Goal: Task Accomplishment & Management: Manage account settings

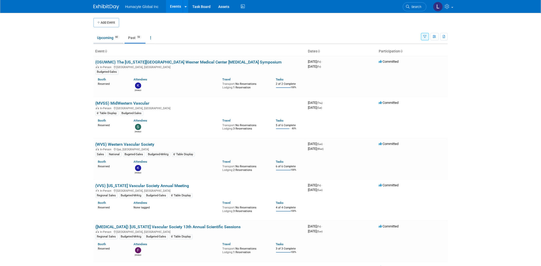
click at [99, 36] on link "Upcoming 60" at bounding box center [108, 38] width 30 height 10
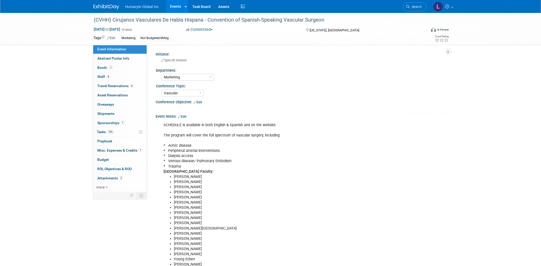
select select "Marketing"
select select "Vascular"
select select "Northeast"
click at [100, 76] on span "Staff 5" at bounding box center [103, 76] width 13 height 4
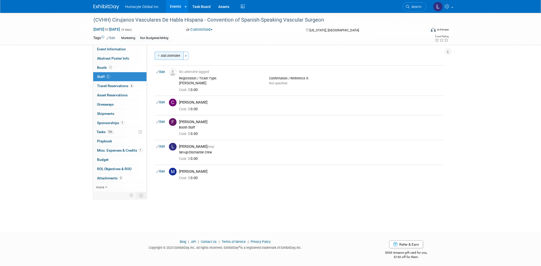
click at [176, 54] on button "Add Attendee" at bounding box center [169, 56] width 29 height 8
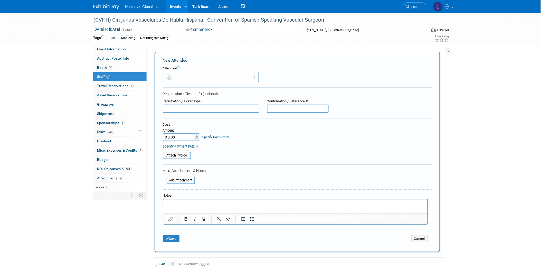
click at [171, 75] on span "button" at bounding box center [169, 77] width 7 height 4
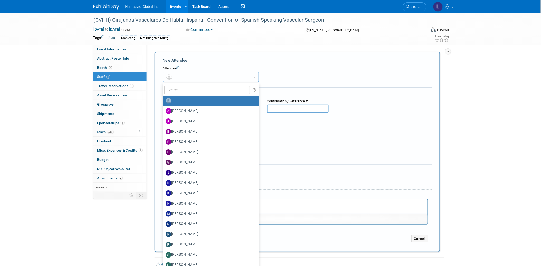
click at [173, 77] on span "button" at bounding box center [169, 77] width 7 height 4
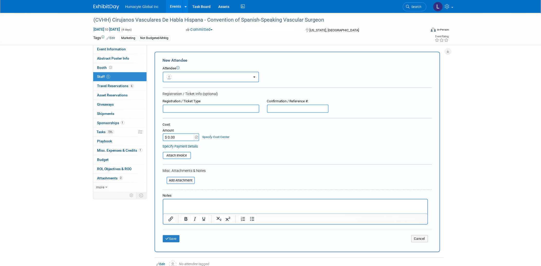
click at [208, 206] on html at bounding box center [295, 202] width 264 height 7
click at [167, 234] on div "Save Cancel" at bounding box center [297, 240] width 269 height 16
click at [171, 243] on div "Save Cancel" at bounding box center [297, 240] width 269 height 16
click at [169, 237] on button "Save" at bounding box center [171, 240] width 17 height 7
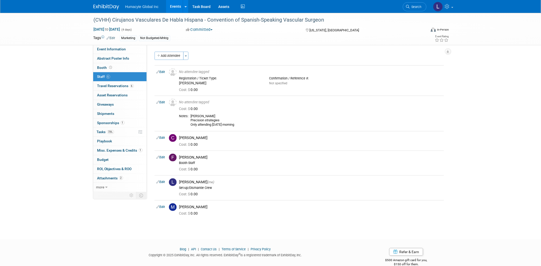
click at [411, 7] on span "Search" at bounding box center [416, 7] width 12 height 4
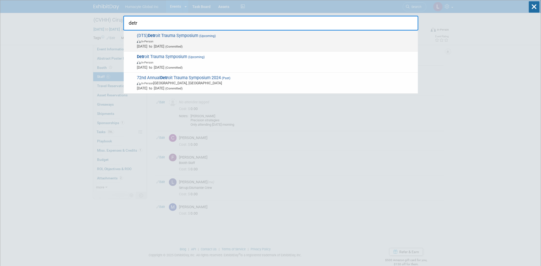
type input "detr"
click at [165, 40] on span "In-Person" at bounding box center [276, 41] width 278 height 5
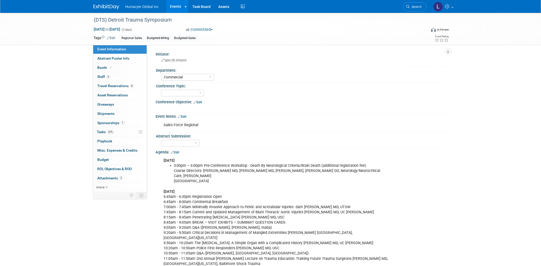
select select "Commercial"
click at [102, 86] on span "Travel Reservations 8" at bounding box center [115, 86] width 36 height 4
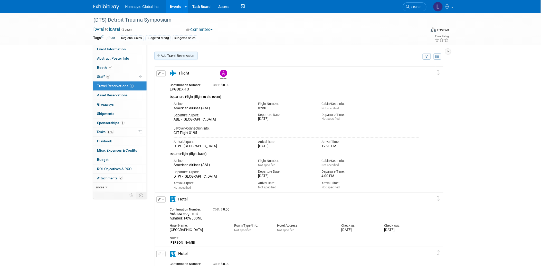
click at [169, 55] on link "Add Travel Reservation" at bounding box center [176, 56] width 43 height 8
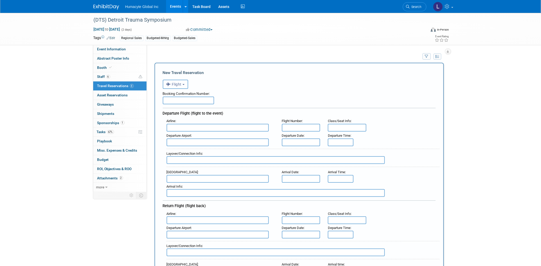
click at [171, 87] on icon "button" at bounding box center [169, 84] width 6 height 7
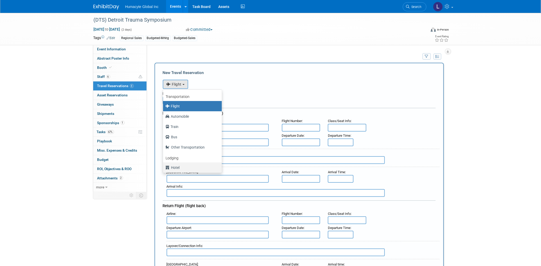
click at [173, 170] on label "Hotel" at bounding box center [191, 167] width 51 height 8
click at [164, 168] on input "Hotel" at bounding box center [161, 166] width 3 height 3
select select "6"
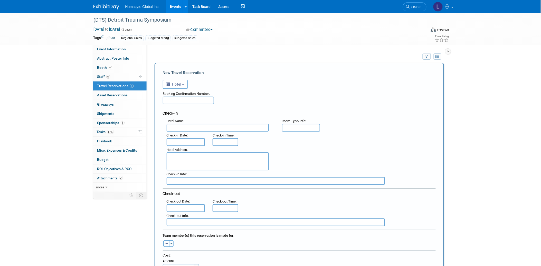
click at [176, 131] on div "Check-in Date :" at bounding box center [186, 138] width 46 height 14
click at [175, 128] on input "text" at bounding box center [218, 128] width 102 height 8
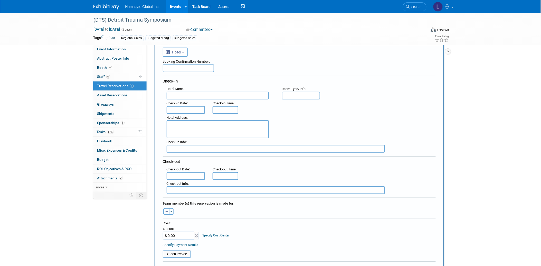
scroll to position [114, 0]
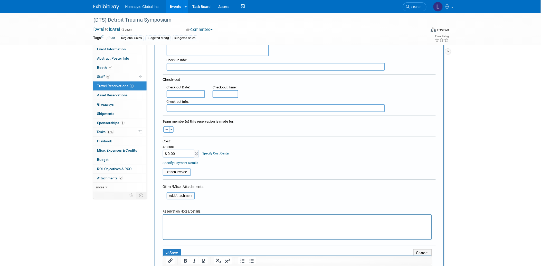
click at [178, 222] on html at bounding box center [297, 218] width 268 height 7
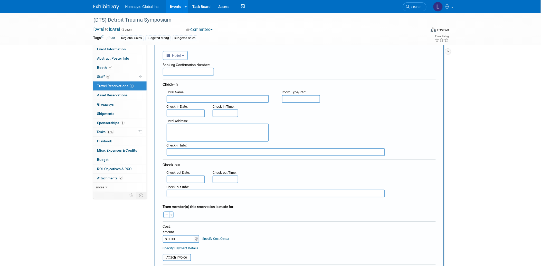
scroll to position [28, 0]
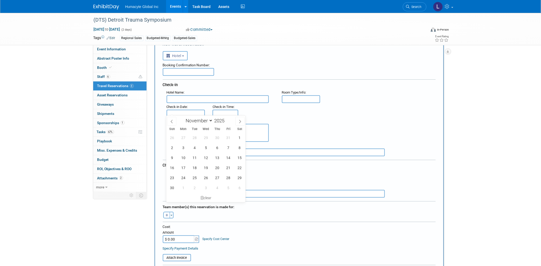
click at [193, 111] on input "text" at bounding box center [186, 114] width 39 height 8
click at [216, 146] on span "6" at bounding box center [217, 147] width 10 height 10
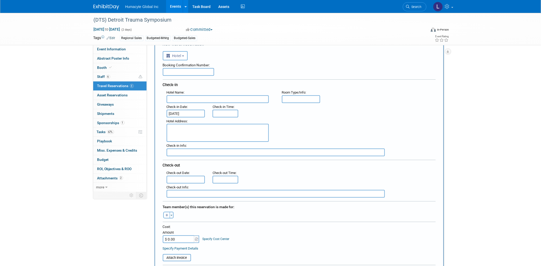
click at [0, 0] on div "26 27 28 29 30 31 1 2 3 4 5 6 7 8 9 10 11 12 13 14 15 16 17 18 19 20 21 22 23 2…" at bounding box center [0, 0] width 0 height 0
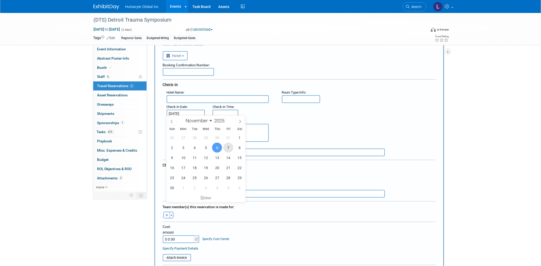
click at [228, 149] on span "7" at bounding box center [228, 147] width 10 height 10
type input "Nov 7, 2025"
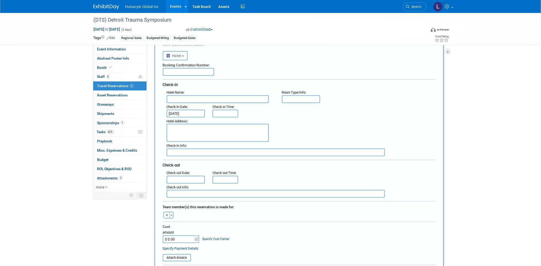
click at [308, 109] on div ": Check-in Date : Nov 7, 2025 Check-in Time :" at bounding box center [301, 110] width 277 height 14
click at [178, 111] on input "Nov 7, 2025" at bounding box center [186, 114] width 39 height 8
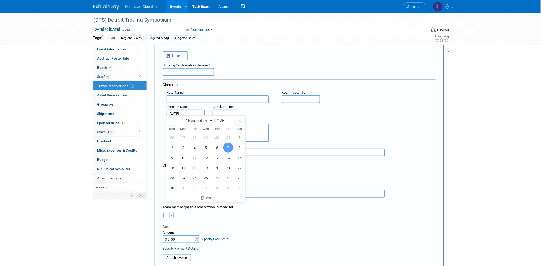
click at [343, 135] on div "Hotel Address :" at bounding box center [301, 129] width 277 height 25
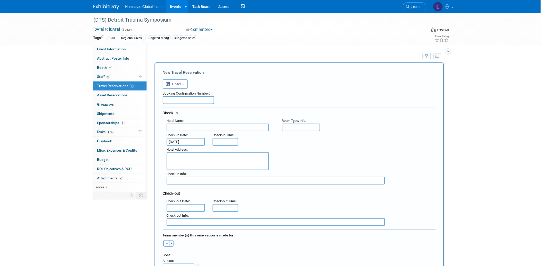
scroll to position [0, 0]
click at [178, 125] on input "text" at bounding box center [218, 128] width 102 height 8
paste input "MGM Grand Detroit"
type input "MGM Grand Detroit"
click at [193, 155] on textarea at bounding box center [218, 161] width 102 height 18
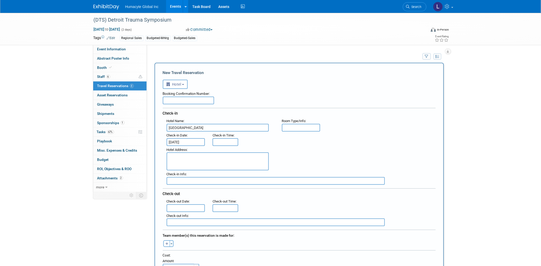
paste textarea "1777 Third Street Detroit , MI 48226 , United States of America"
type textarea "1777 Third Street Detroit , MI 48226 , United States of America"
click at [345, 157] on div "Hotel Address : 1777 Third Street Detroit , MI 48226 , United States of America" at bounding box center [301, 158] width 277 height 25
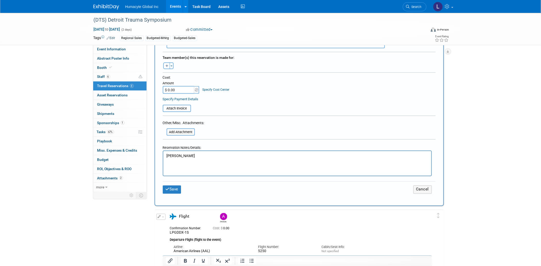
scroll to position [199, 0]
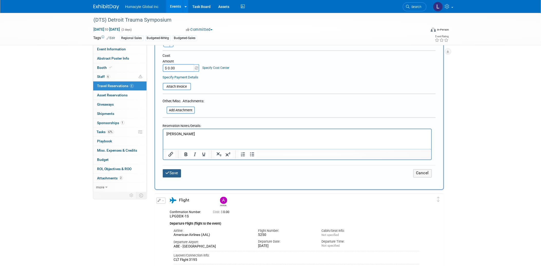
click at [171, 169] on button "Save" at bounding box center [172, 173] width 18 height 8
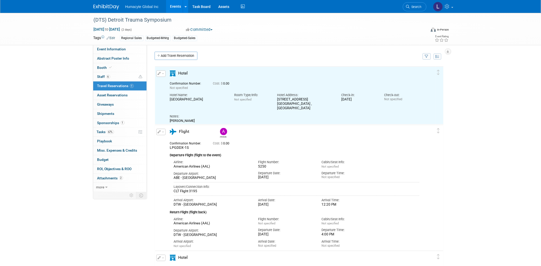
scroll to position [0, 0]
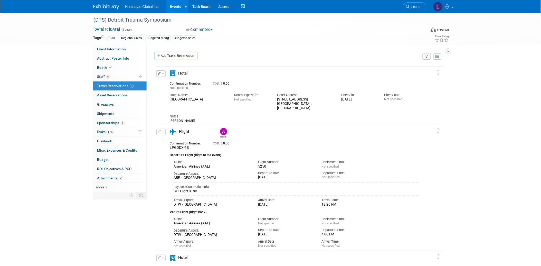
click at [160, 73] on icon "button" at bounding box center [159, 73] width 3 height 3
click at [164, 80] on button "Edit Reservation" at bounding box center [178, 82] width 43 height 7
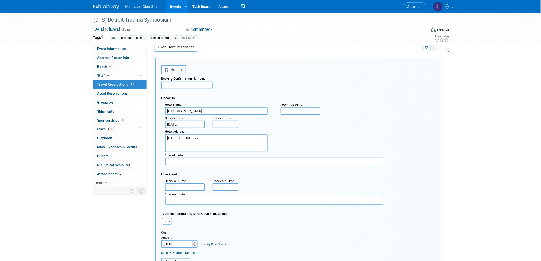
click at [177, 82] on input "text" at bounding box center [186, 86] width 51 height 8
paste input "64TFIPTJ"
type input "64TFIPTJ"
click at [418, 73] on div "<i class="fas fa-plane" style="padding: 6px 4px 6px 1px;"></i> Flight <i class=…" at bounding box center [302, 69] width 282 height 11
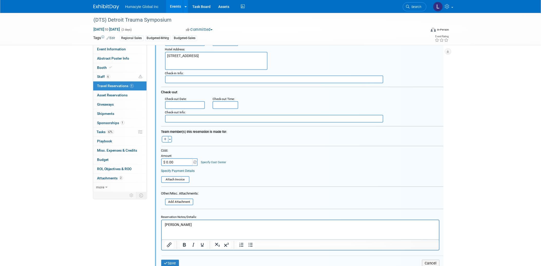
scroll to position [151, 0]
